Goal: Task Accomplishment & Management: Use online tool/utility

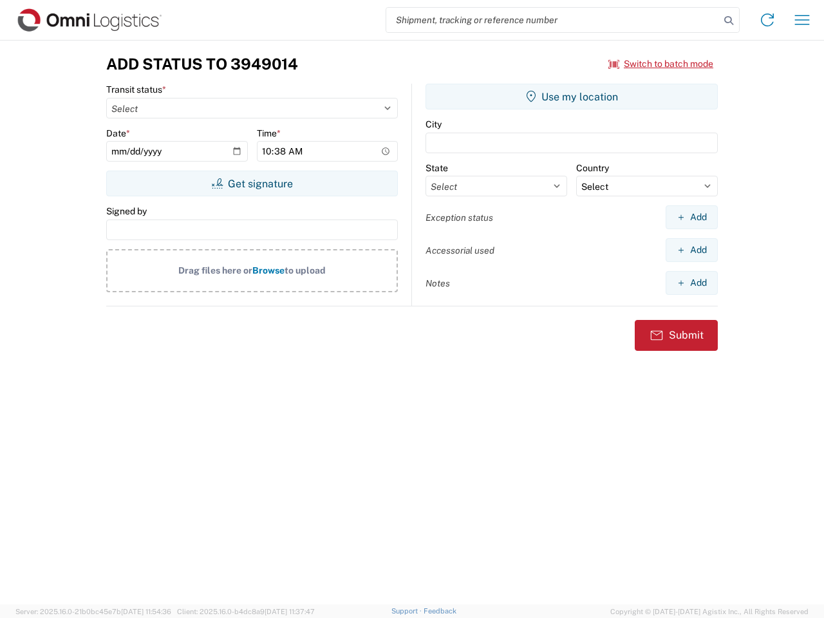
click at [553, 20] on input "search" at bounding box center [553, 20] width 334 height 24
click at [729, 21] on icon at bounding box center [729, 21] width 18 height 18
click at [768, 20] on icon at bounding box center [767, 20] width 21 height 21
click at [802, 20] on icon "button" at bounding box center [802, 20] width 15 height 10
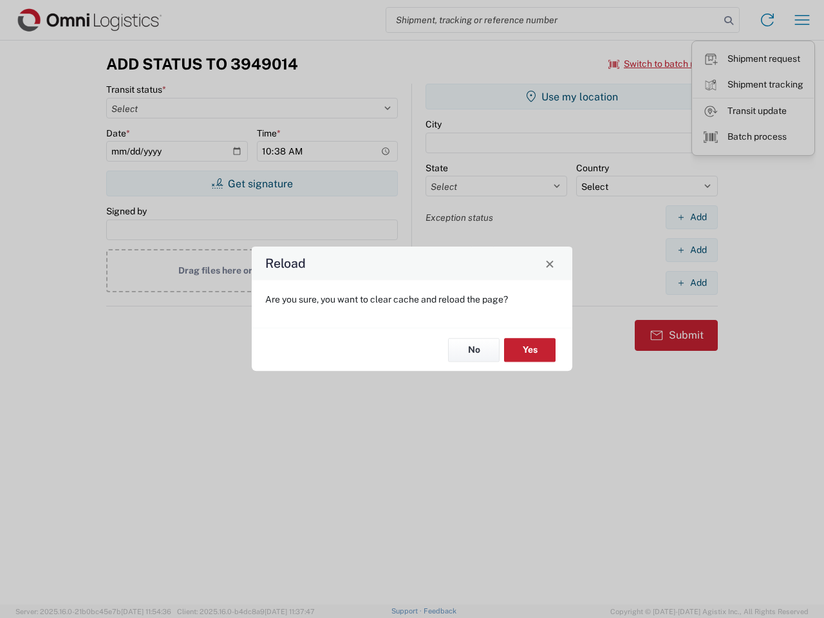
click at [252, 184] on div "Reload Are you sure, you want to clear cache and reload the page? No Yes" at bounding box center [412, 309] width 824 height 618
click at [572, 97] on div "Reload Are you sure, you want to clear cache and reload the page? No Yes" at bounding box center [412, 309] width 824 height 618
click at [692, 217] on div "Reload Are you sure, you want to clear cache and reload the page? No Yes" at bounding box center [412, 309] width 824 height 618
click at [692, 250] on div "Reload Are you sure, you want to clear cache and reload the page? No Yes" at bounding box center [412, 309] width 824 height 618
click at [692, 283] on div "Reload Are you sure, you want to clear cache and reload the page? No Yes" at bounding box center [412, 309] width 824 height 618
